Goal: Task Accomplishment & Management: Complete application form

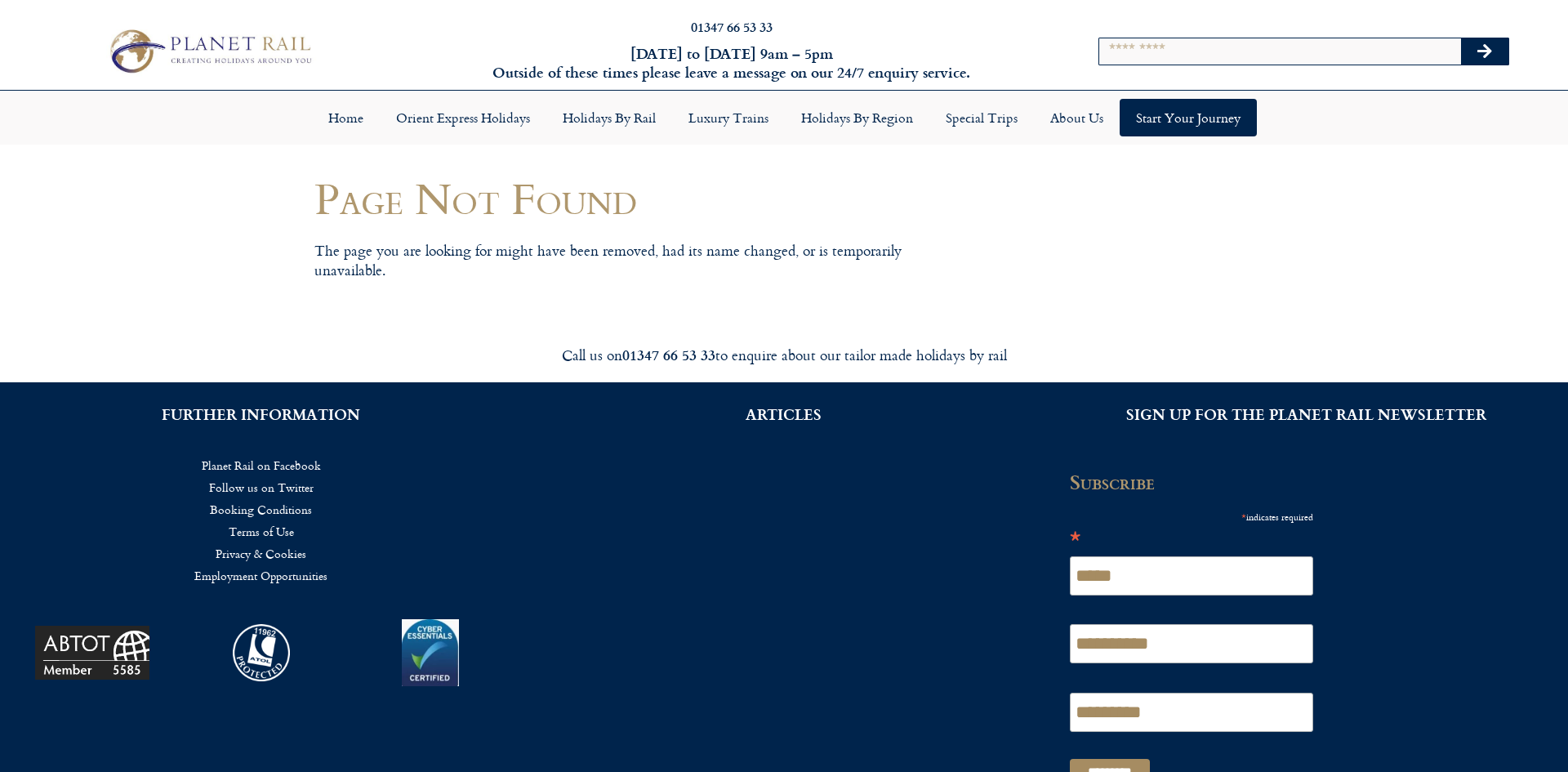
click at [1335, 561] on div "**********" at bounding box center [1196, 632] width 286 height 323
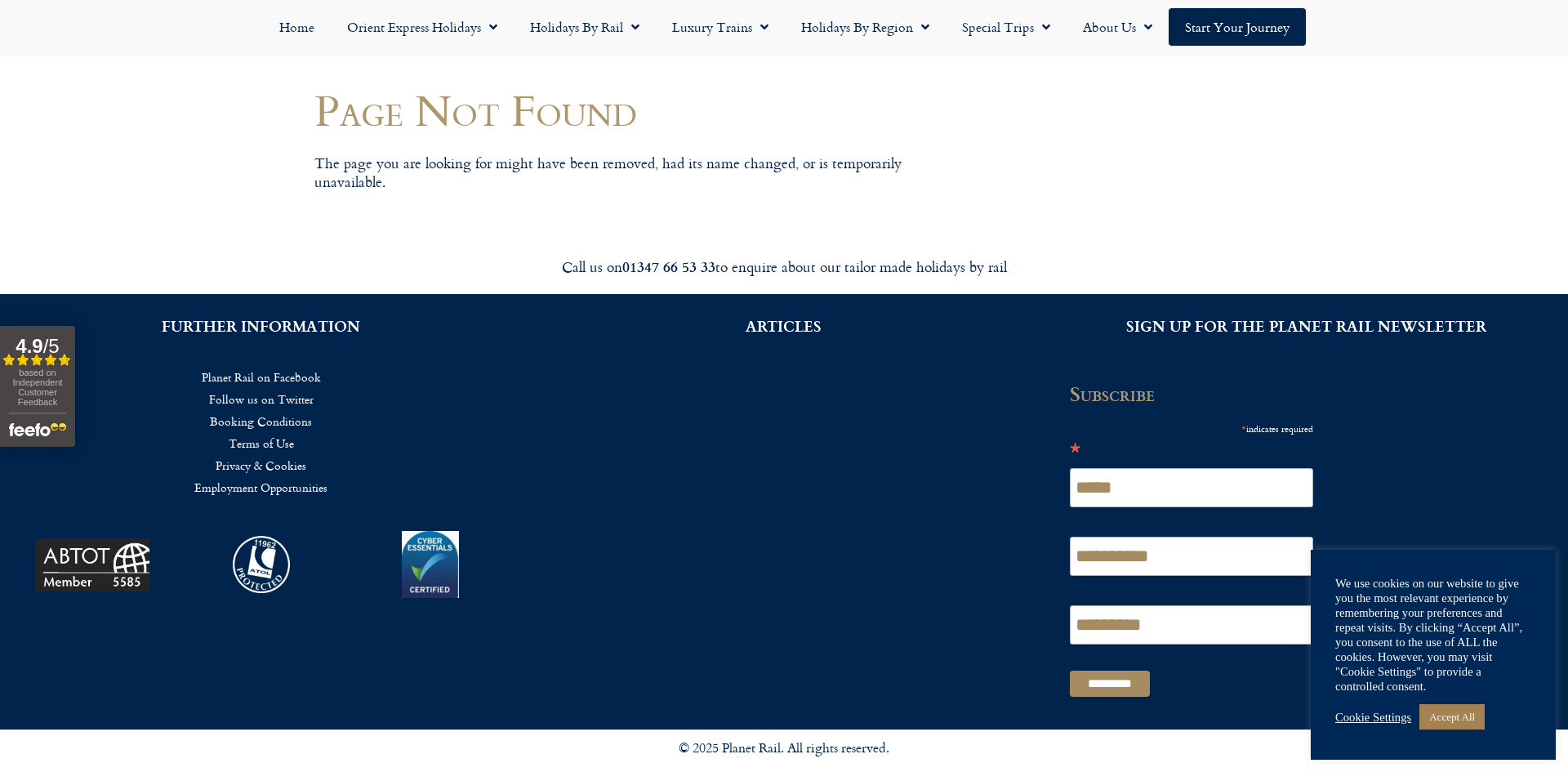
scroll to position [130, 0]
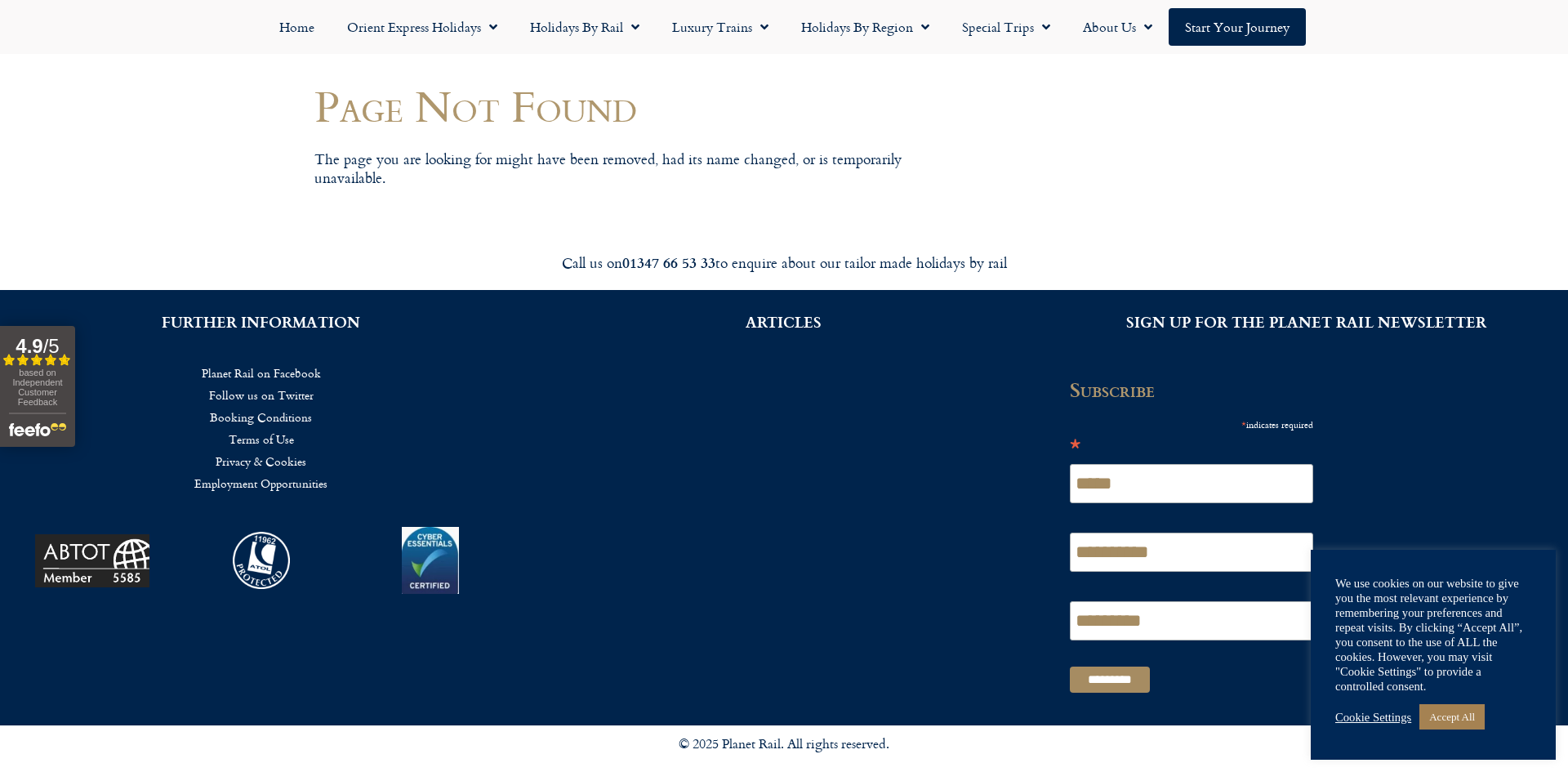
click at [396, 393] on link "Follow us on Twitter" at bounding box center [261, 395] width 473 height 23
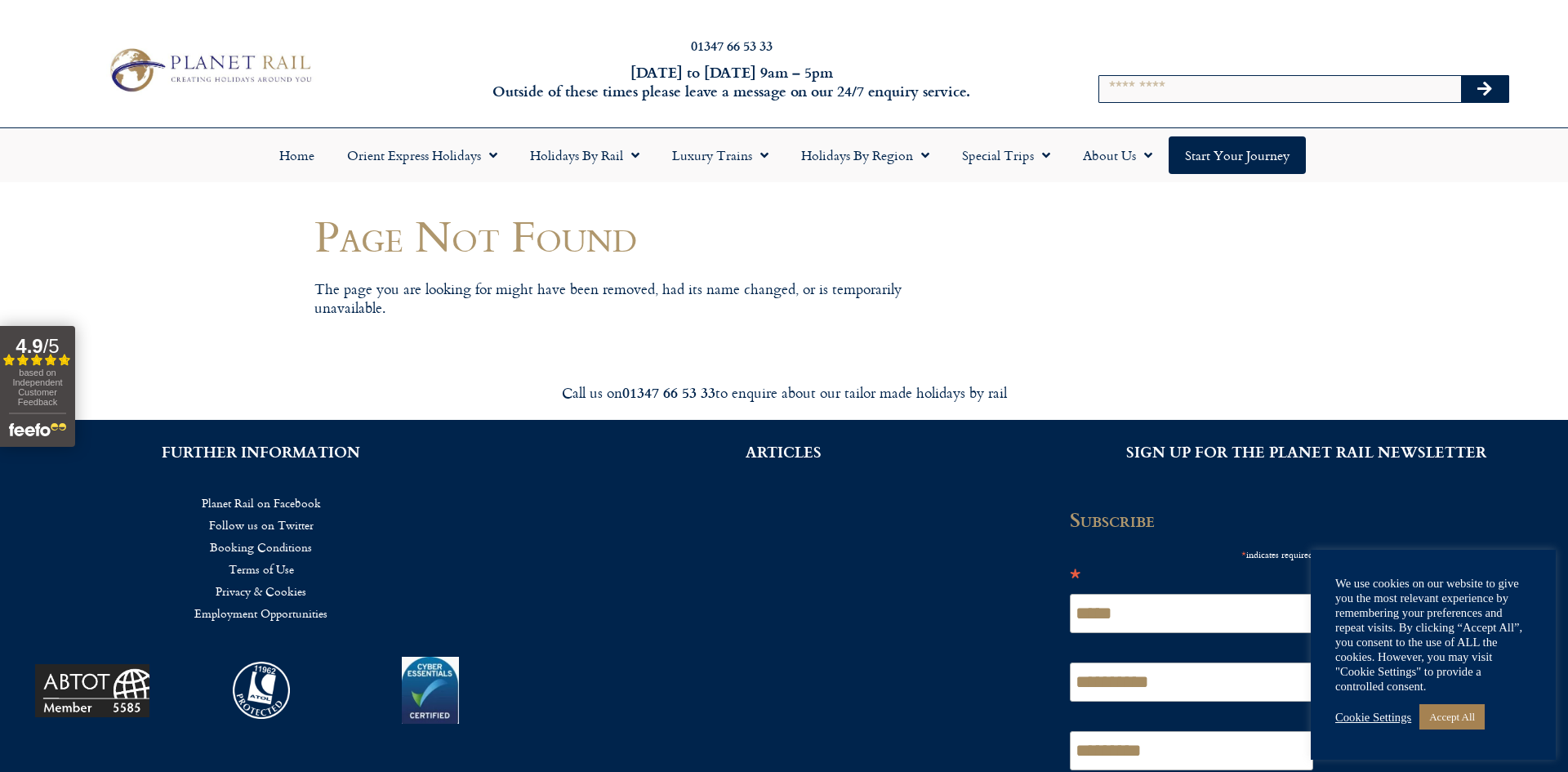
scroll to position [130, 0]
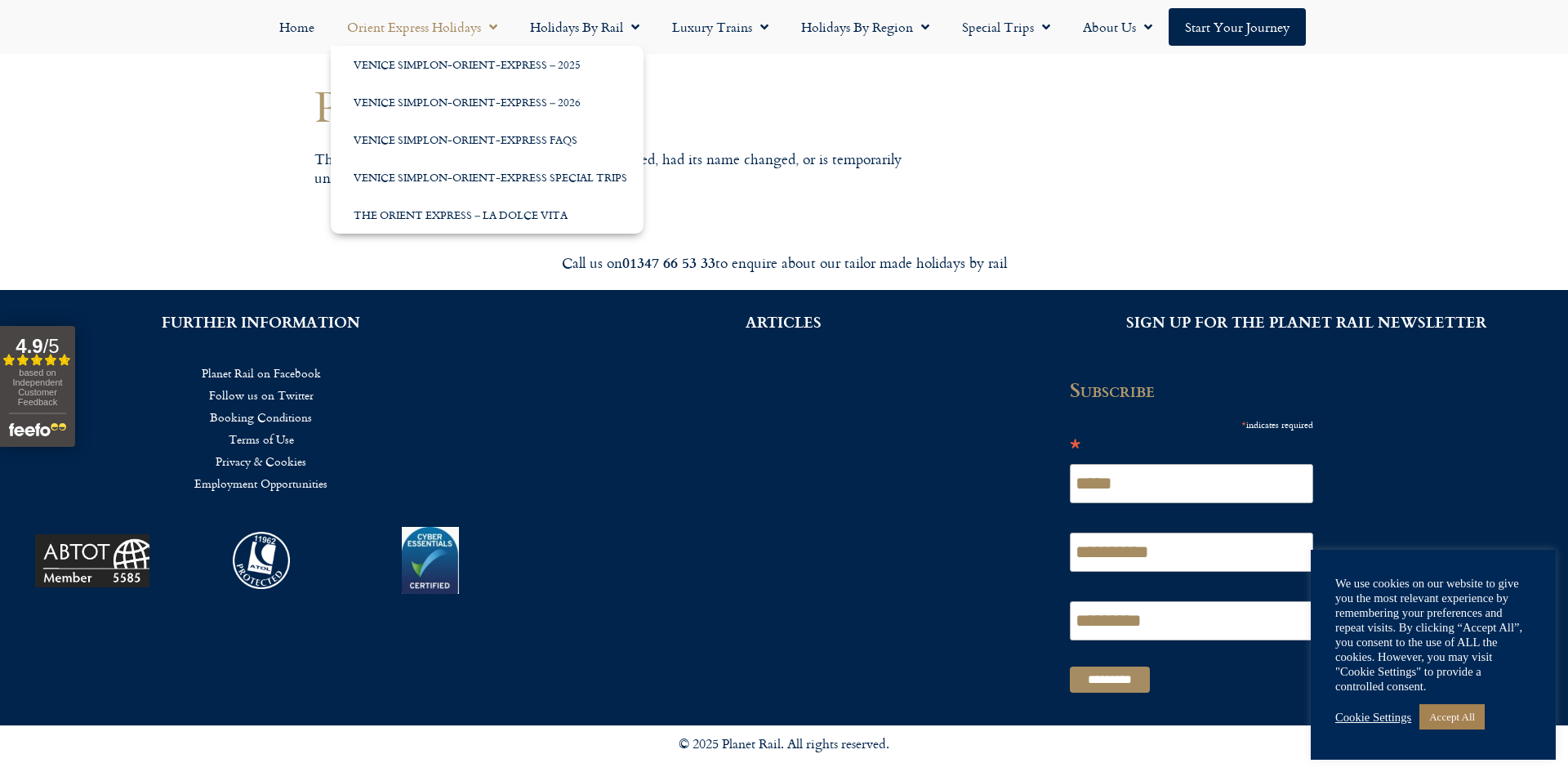
click at [465, 27] on link "Orient Express Holidays" at bounding box center [422, 26] width 183 height 37
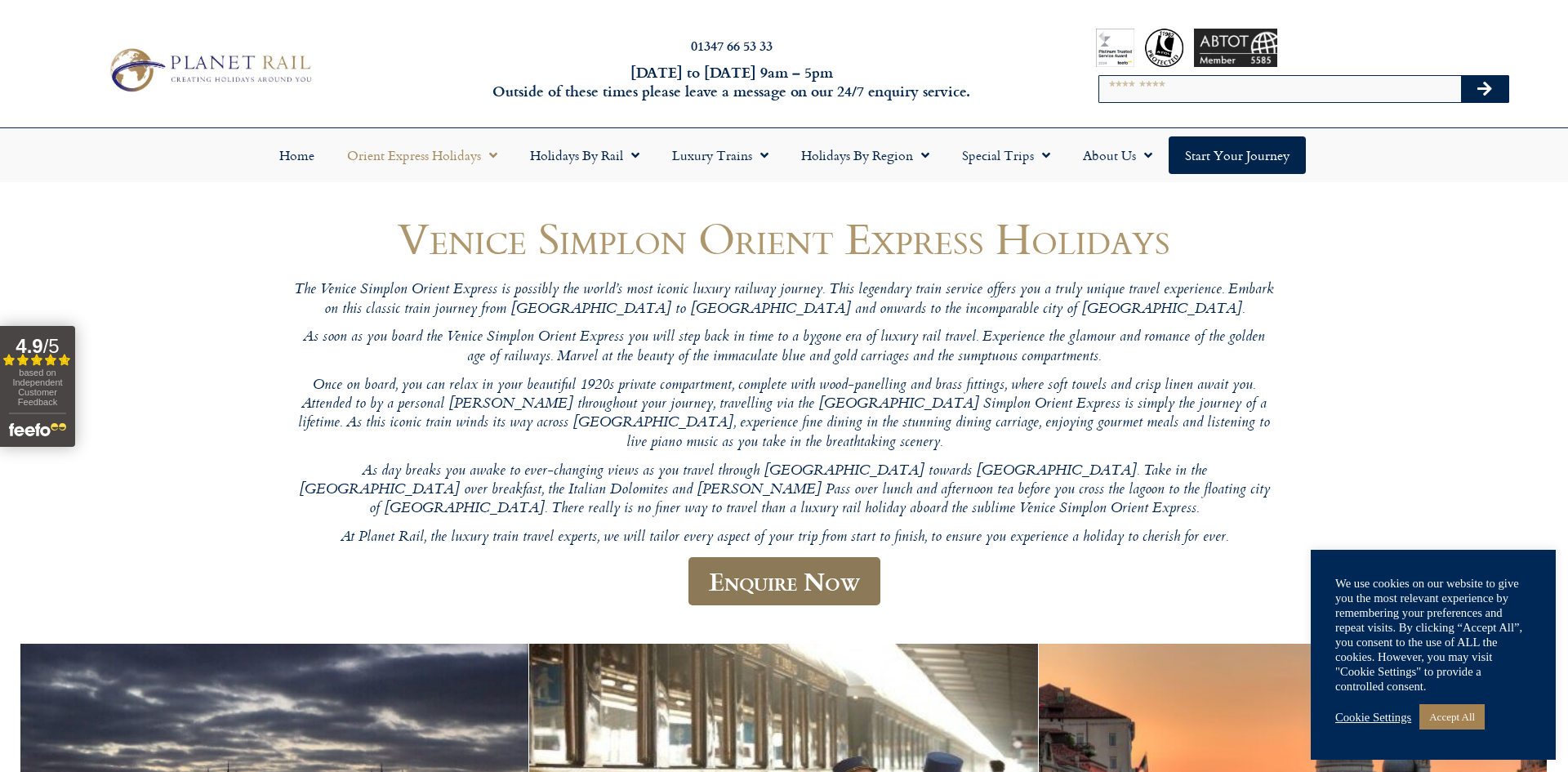
click at [803, 566] on link "Enquire Now" at bounding box center [784, 581] width 192 height 48
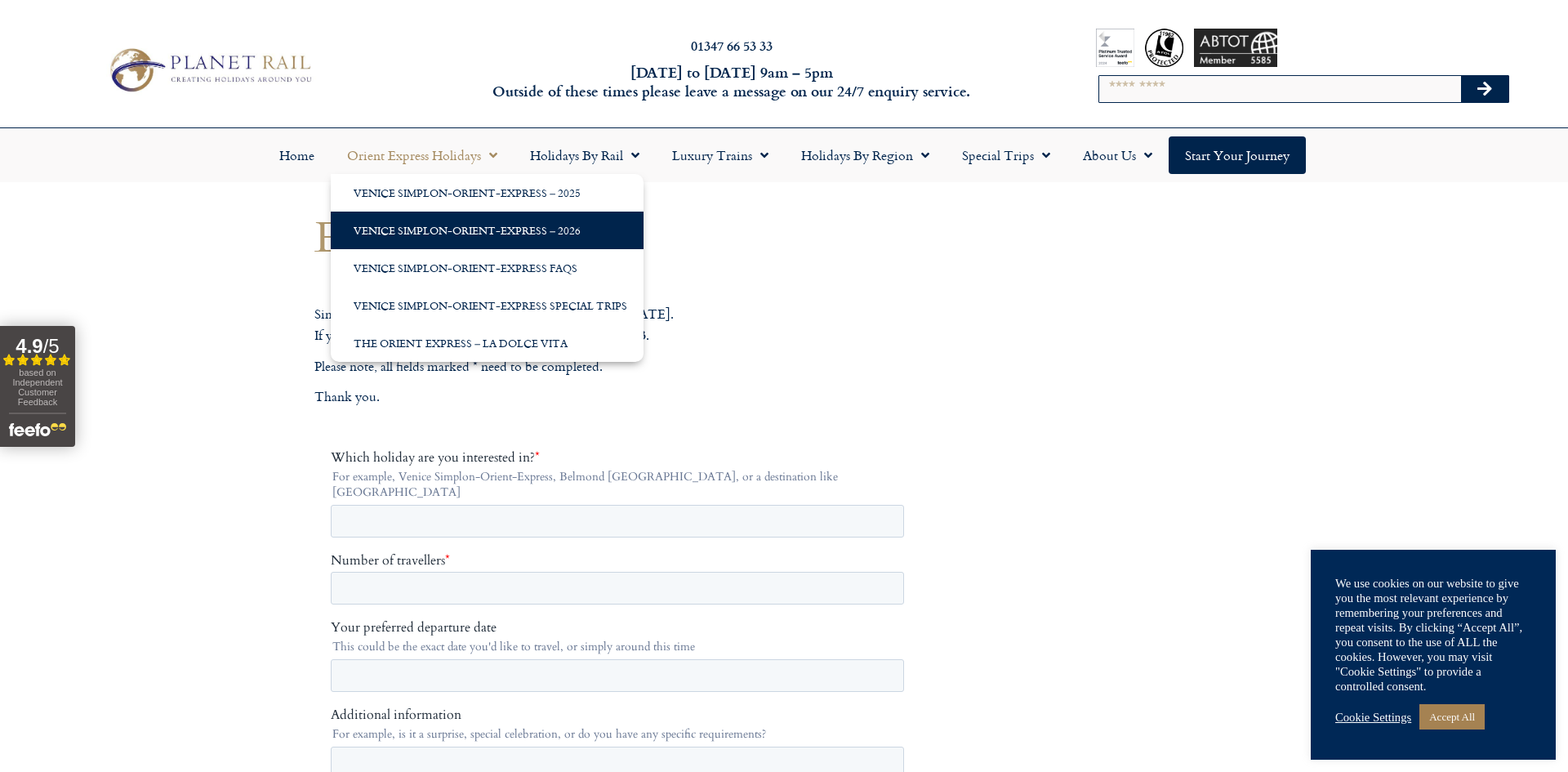
click at [498, 230] on link "Venice Simplon-Orient-Express – 2026" at bounding box center [487, 230] width 313 height 37
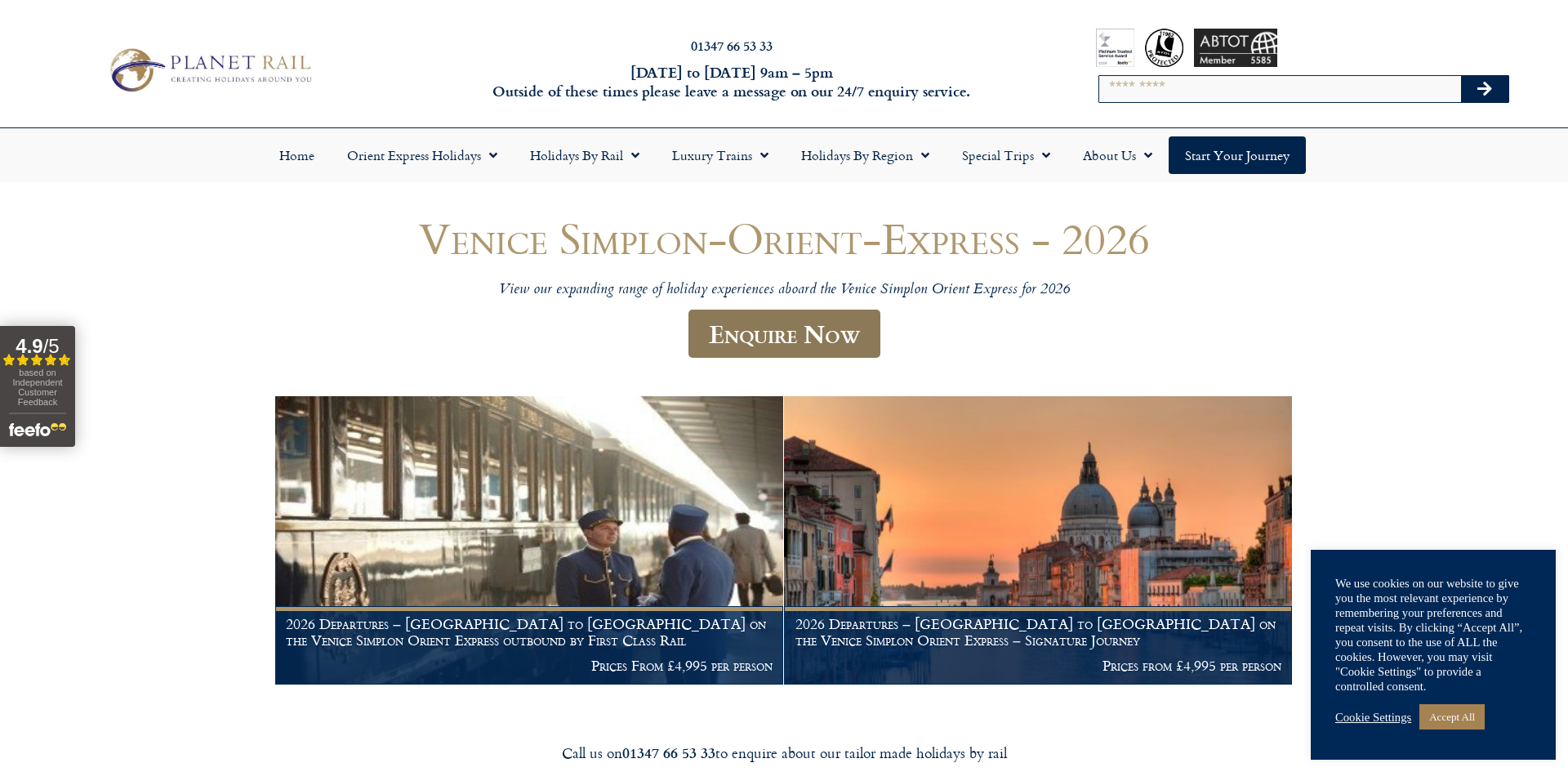
click at [857, 342] on link "Enquire Now" at bounding box center [784, 334] width 192 height 48
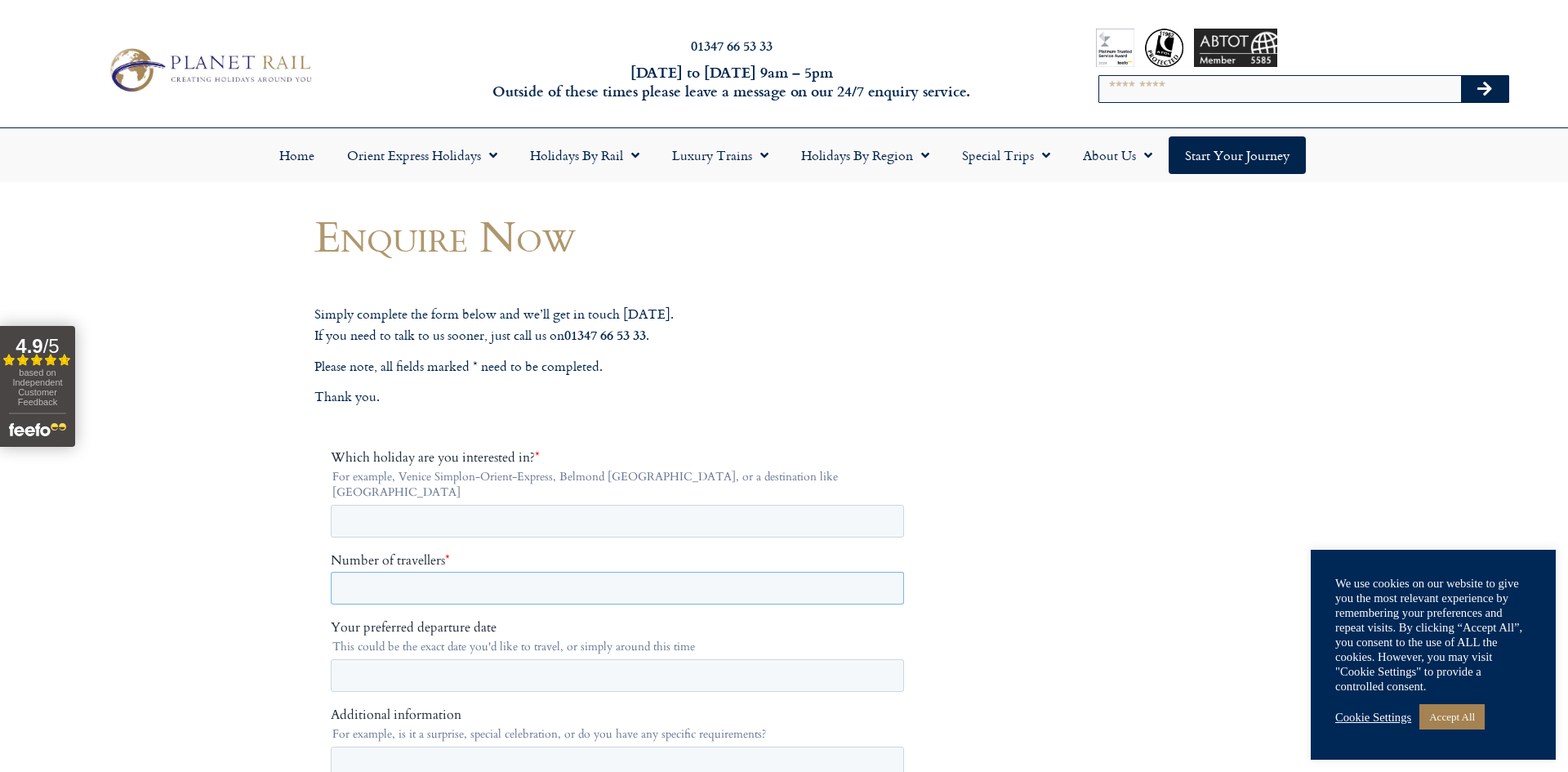
click at [358, 572] on input "Number of travellers *" at bounding box center [617, 588] width 573 height 32
type input "*"
click at [364, 659] on input "Your preferred departure date" at bounding box center [617, 675] width 573 height 32
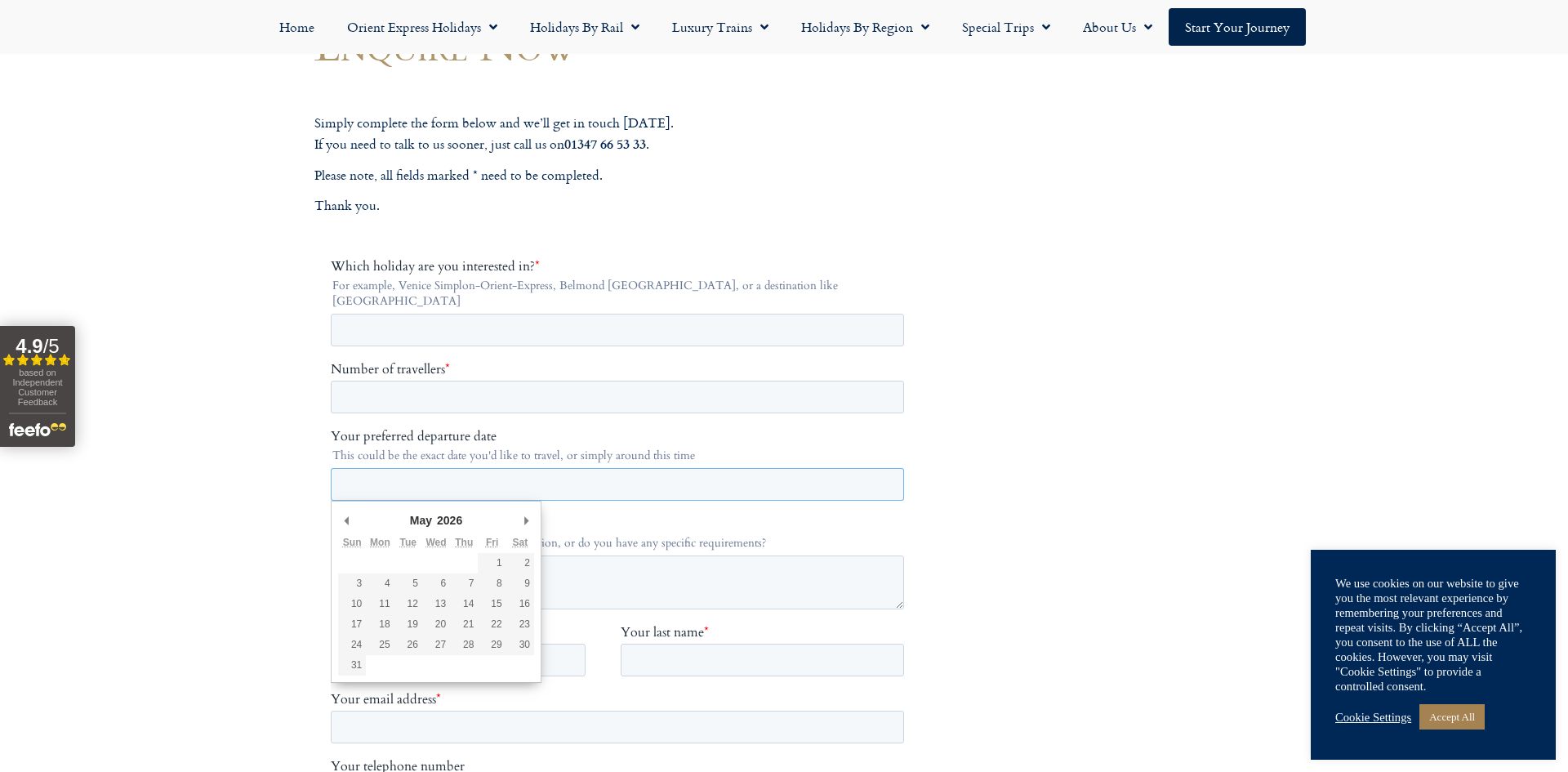
scroll to position [198, 0]
type div "2026-05-08"
type input "**********"
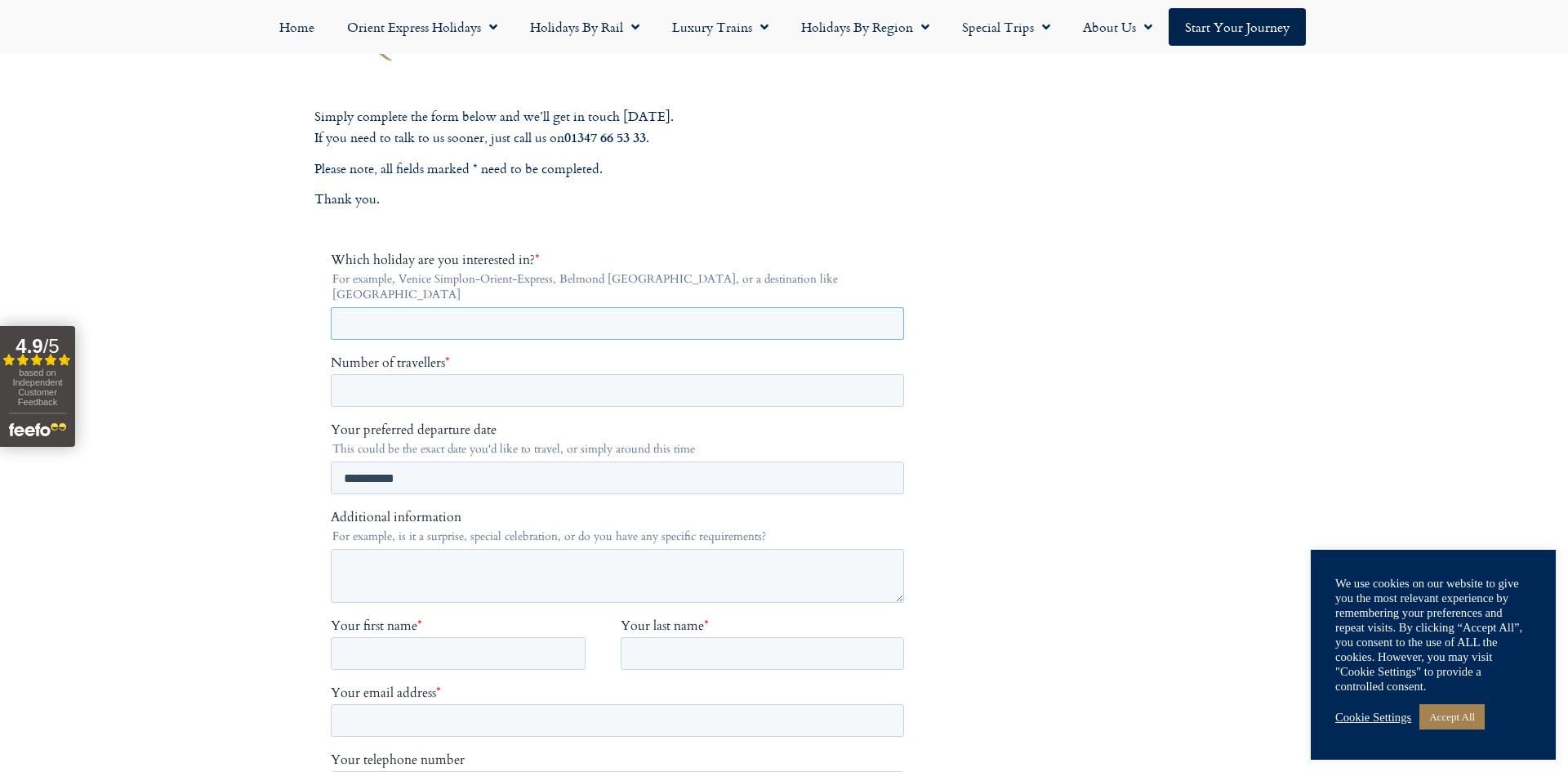
click at [421, 313] on input "Which holiday are you interested in? *" at bounding box center [617, 323] width 573 height 32
click at [404, 312] on input "******" at bounding box center [617, 323] width 573 height 32
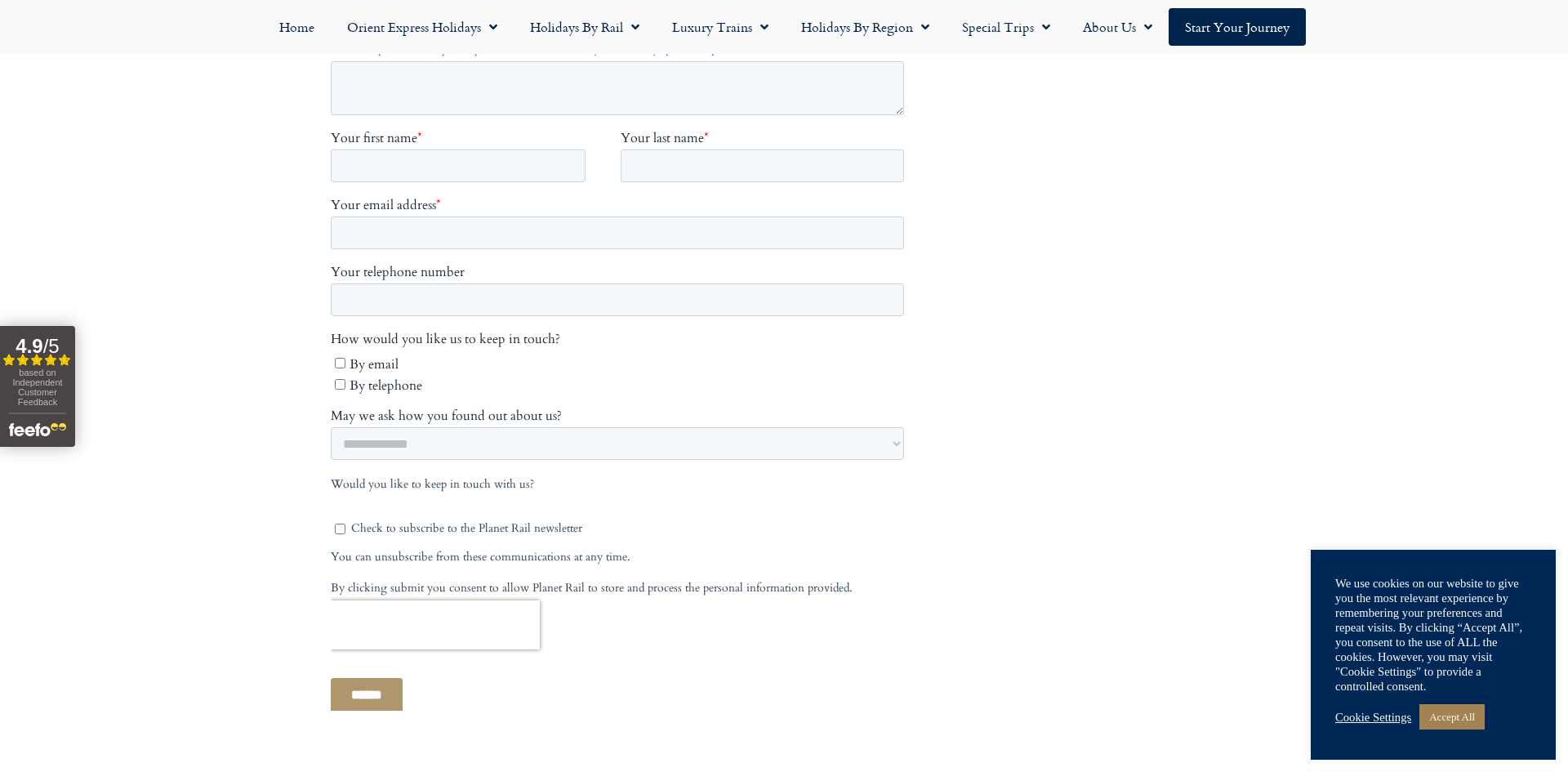
scroll to position [710, 0]
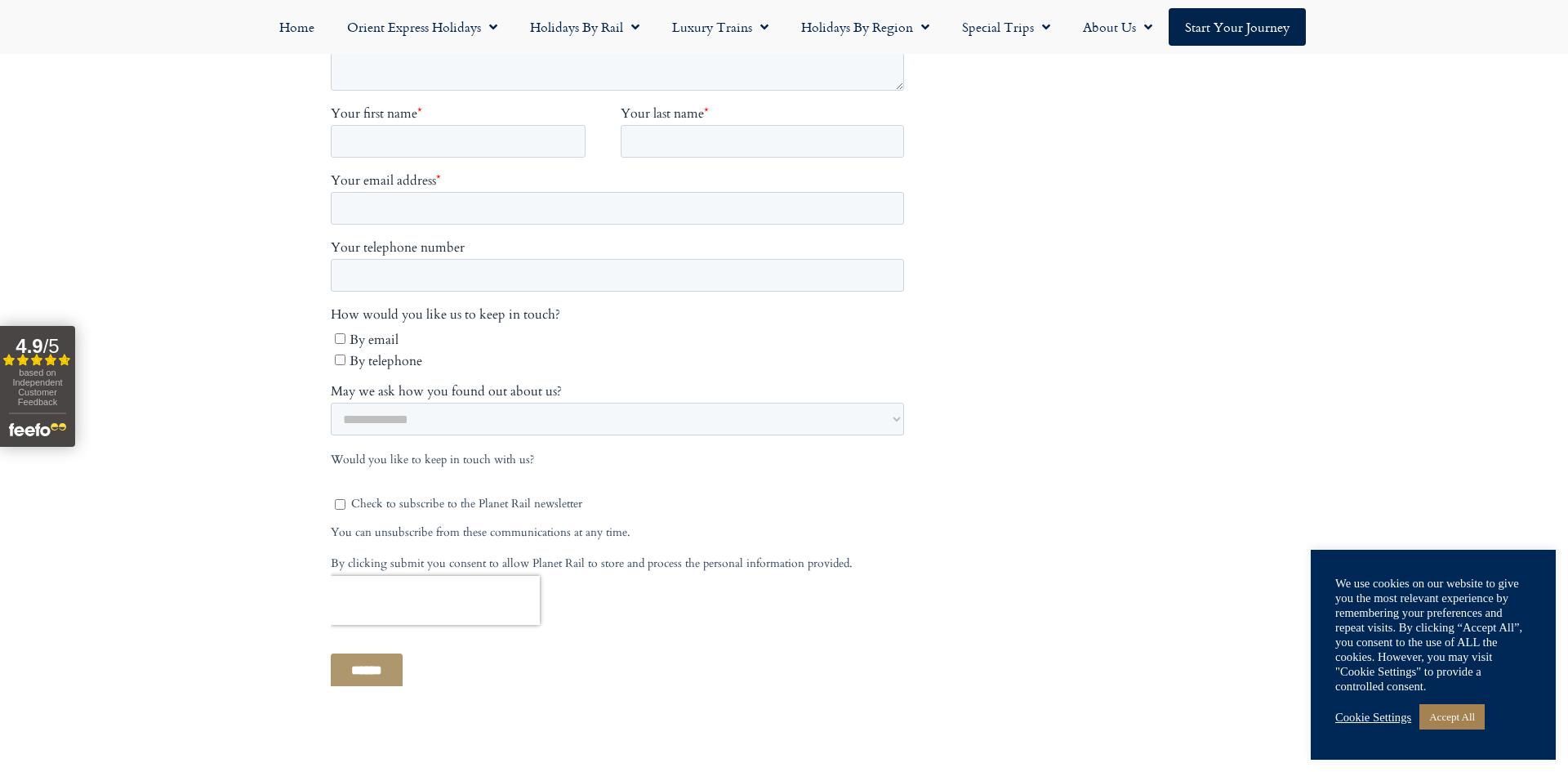
type input "**********"
click at [1235, 32] on link "Start your Journey" at bounding box center [1237, 26] width 137 height 37
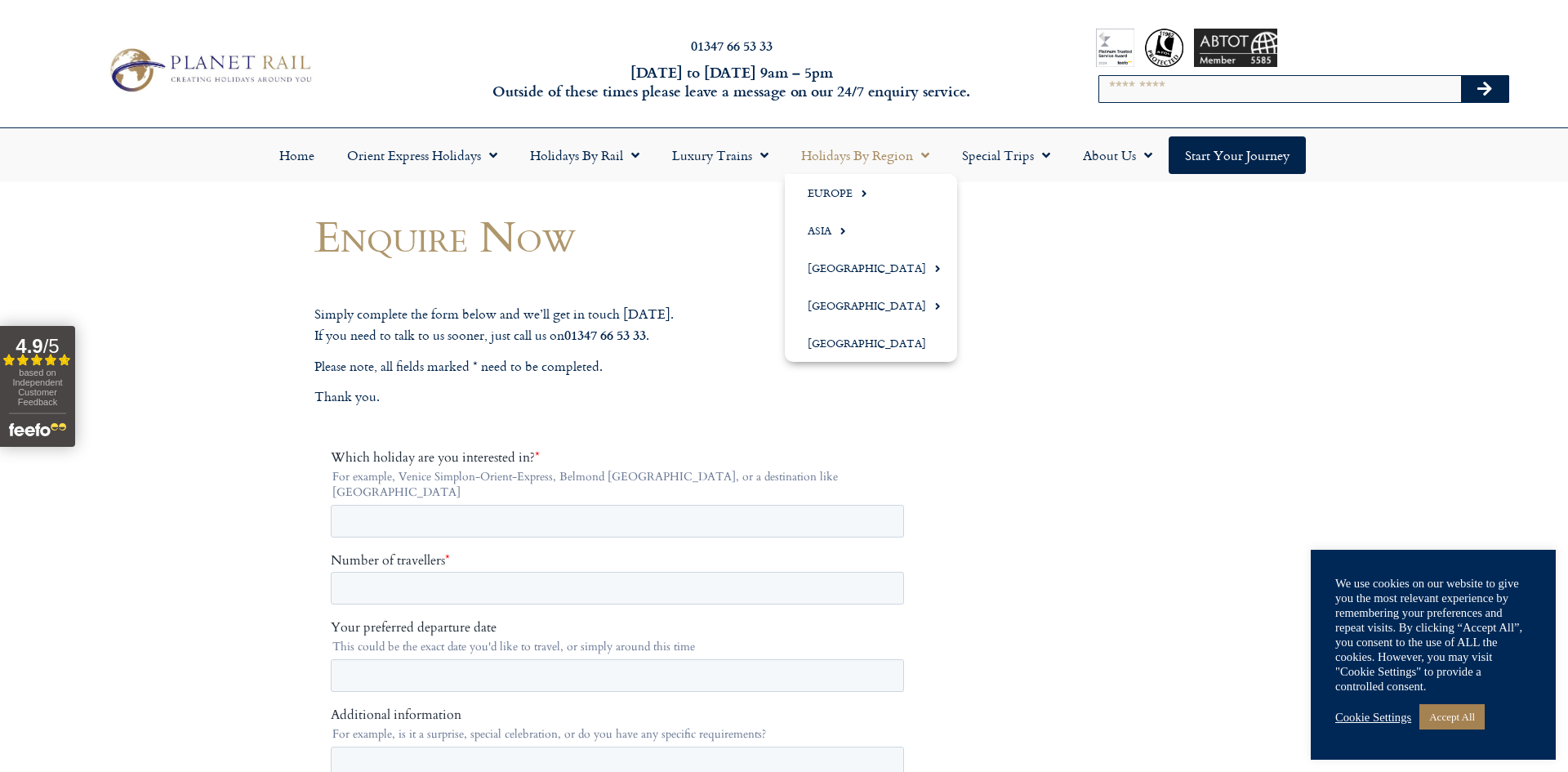
click at [933, 168] on link "Holidays by Region" at bounding box center [866, 155] width 161 height 37
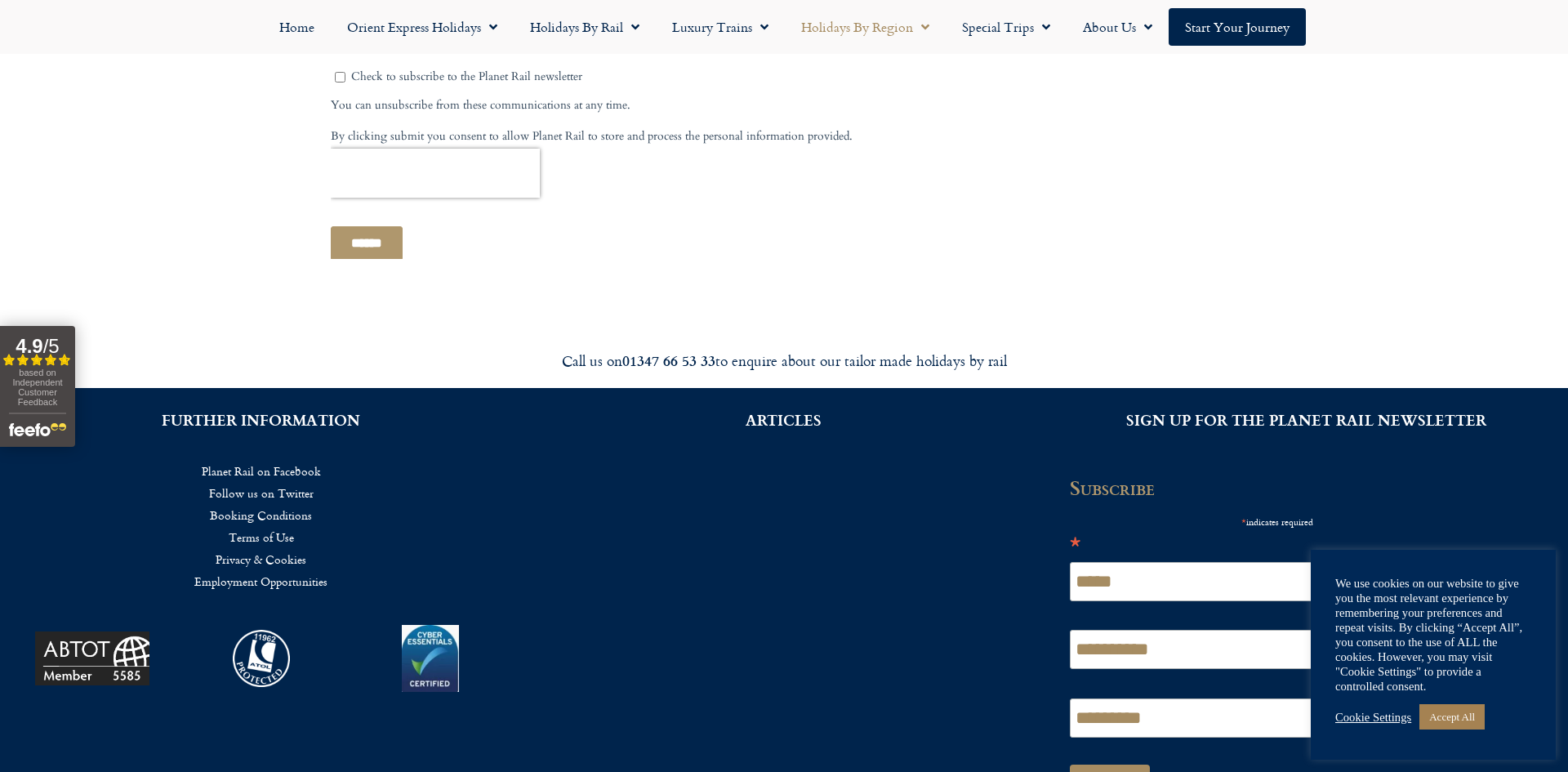
scroll to position [1236, 0]
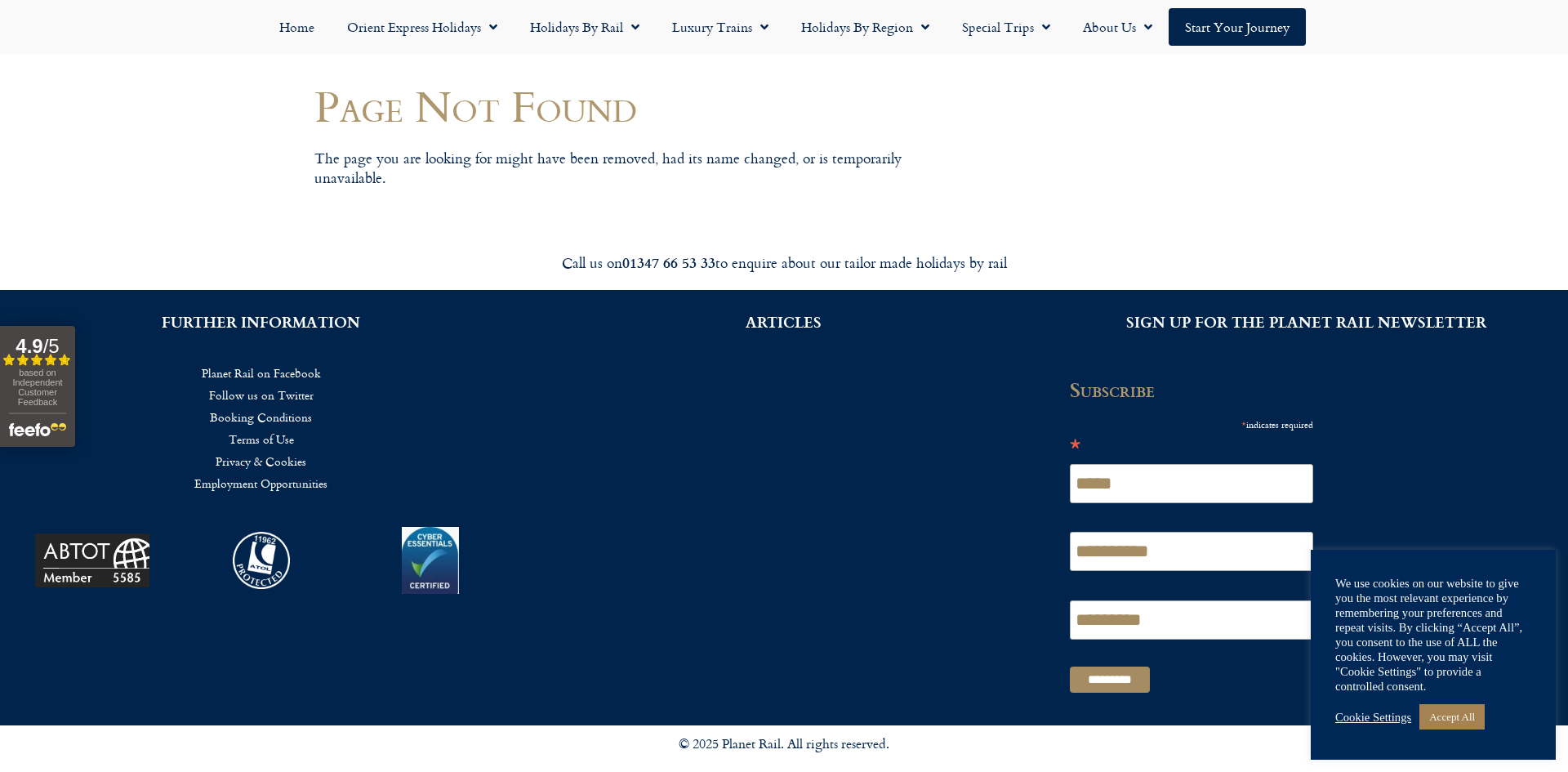
scroll to position [92, 0]
